Goal: Book appointment/travel/reservation

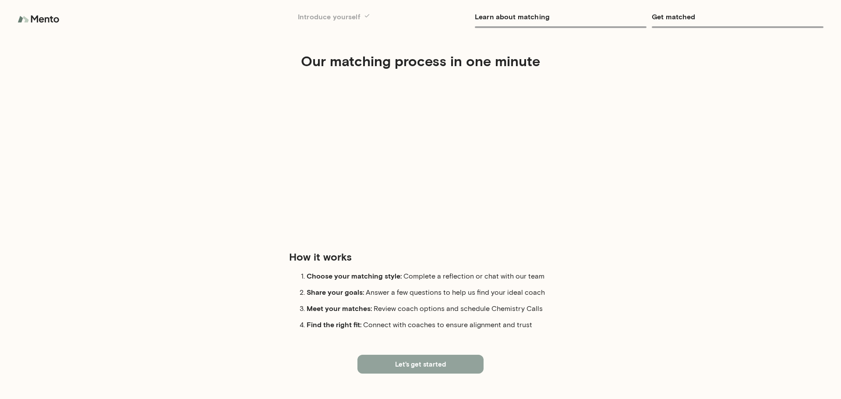
click at [422, 362] on button "Let's get started" at bounding box center [420, 364] width 126 height 18
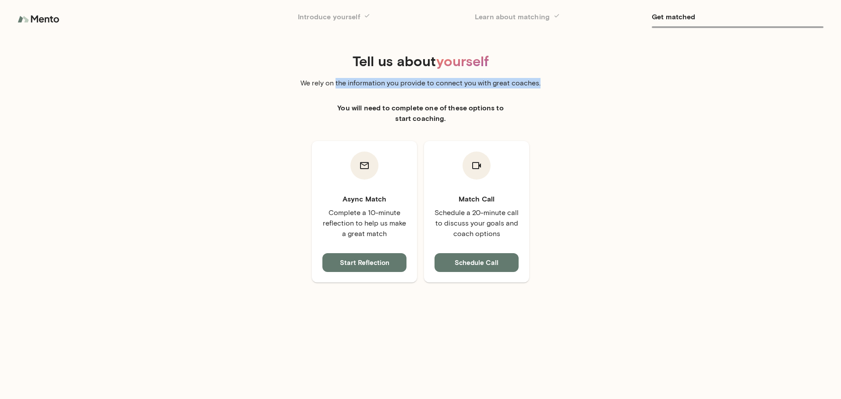
drag, startPoint x: 337, startPoint y: 85, endPoint x: 538, endPoint y: 76, distance: 200.8
click at [538, 76] on div "Tell us about yourself We rely on the information you provide to connect you wi…" at bounding box center [420, 93] width 673 height 95
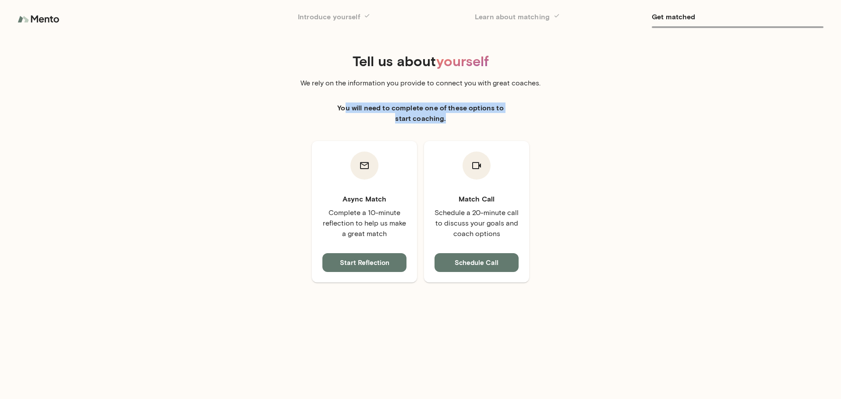
drag, startPoint x: 348, startPoint y: 108, endPoint x: 489, endPoint y: 114, distance: 140.7
click at [489, 114] on h6 "You will need to complete one of these options to start coaching." at bounding box center [420, 112] width 175 height 21
click at [550, 117] on div "Tell us about yourself We rely on the information you provide to connect you wi…" at bounding box center [420, 93] width 673 height 95
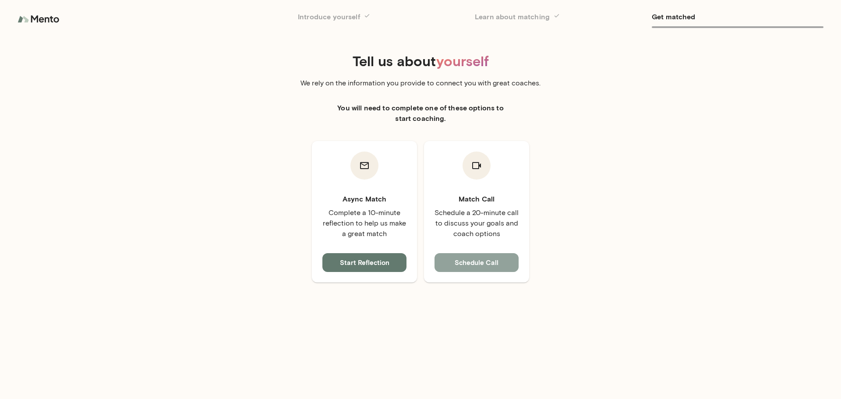
click at [470, 264] on button "Schedule Call" at bounding box center [476, 262] width 84 height 18
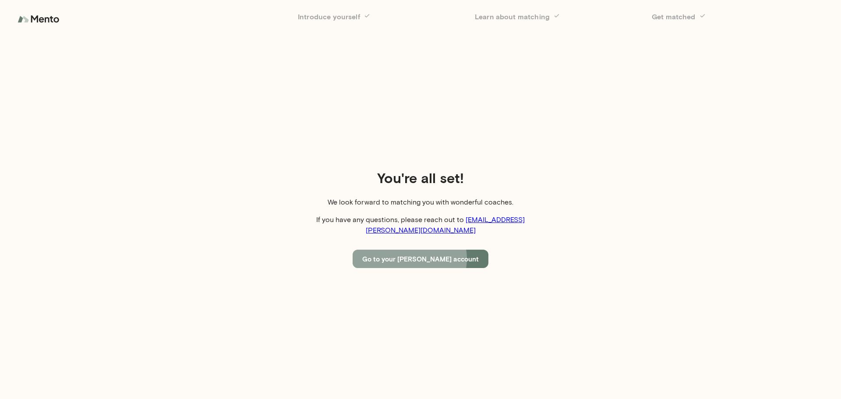
click at [427, 254] on button "Go to your [PERSON_NAME] account" at bounding box center [421, 259] width 136 height 18
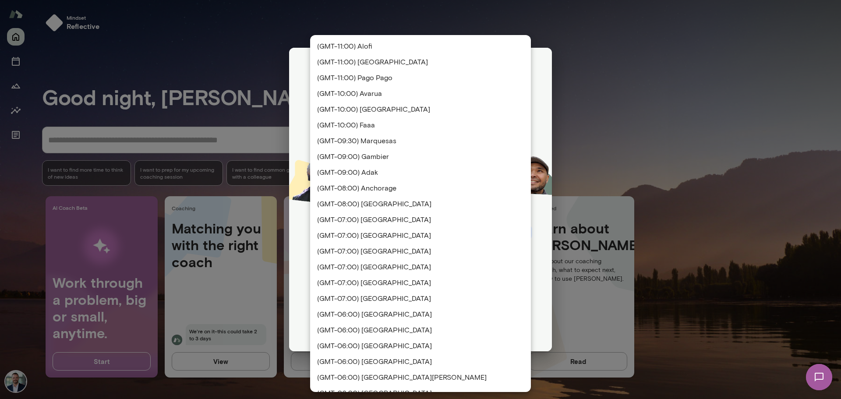
scroll to position [953, 0]
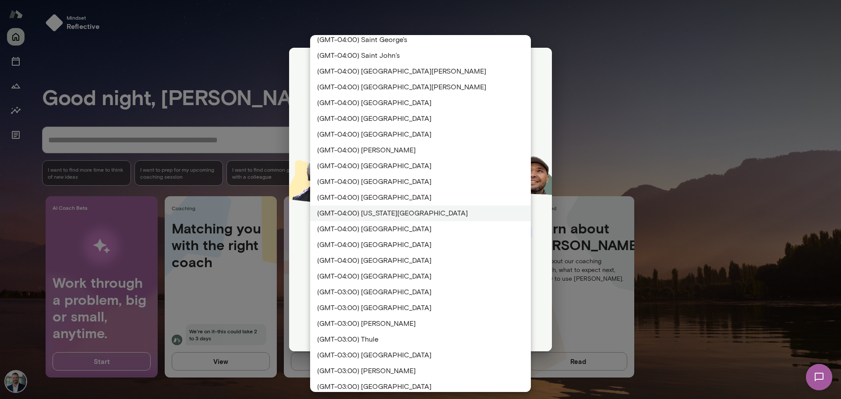
click at [420, 0] on div "**********" at bounding box center [420, 0] width 841 height 0
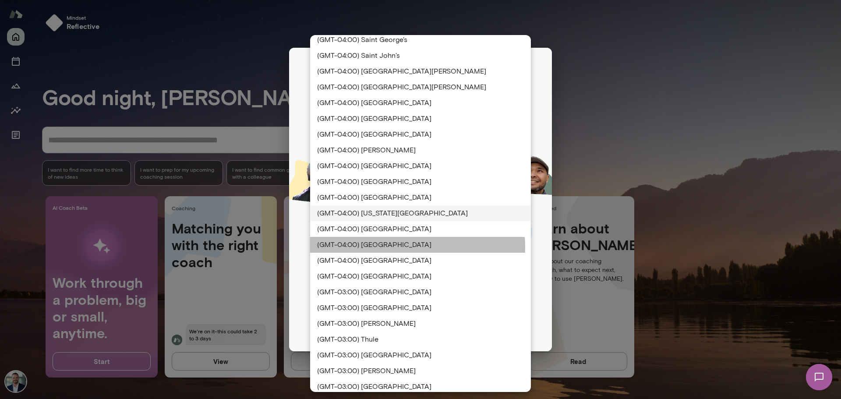
click at [387, 247] on li "(GMT-04:00) [GEOGRAPHIC_DATA]" at bounding box center [420, 245] width 221 height 16
type input "**********"
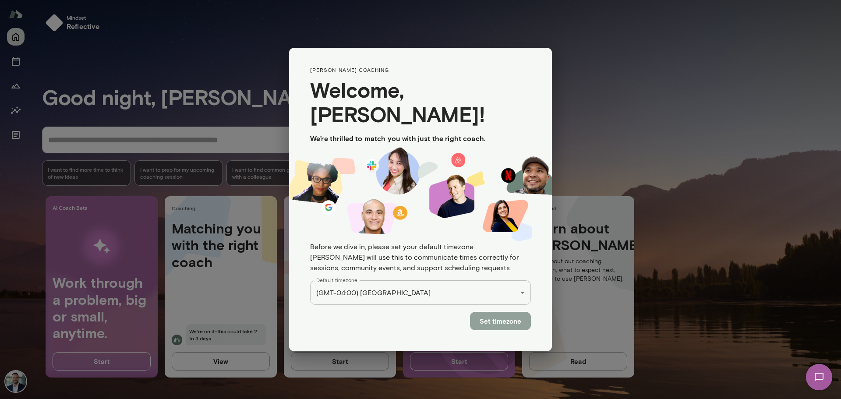
click at [500, 312] on button "Set timezone" at bounding box center [500, 321] width 61 height 18
